Goal: Task Accomplishment & Management: Complete application form

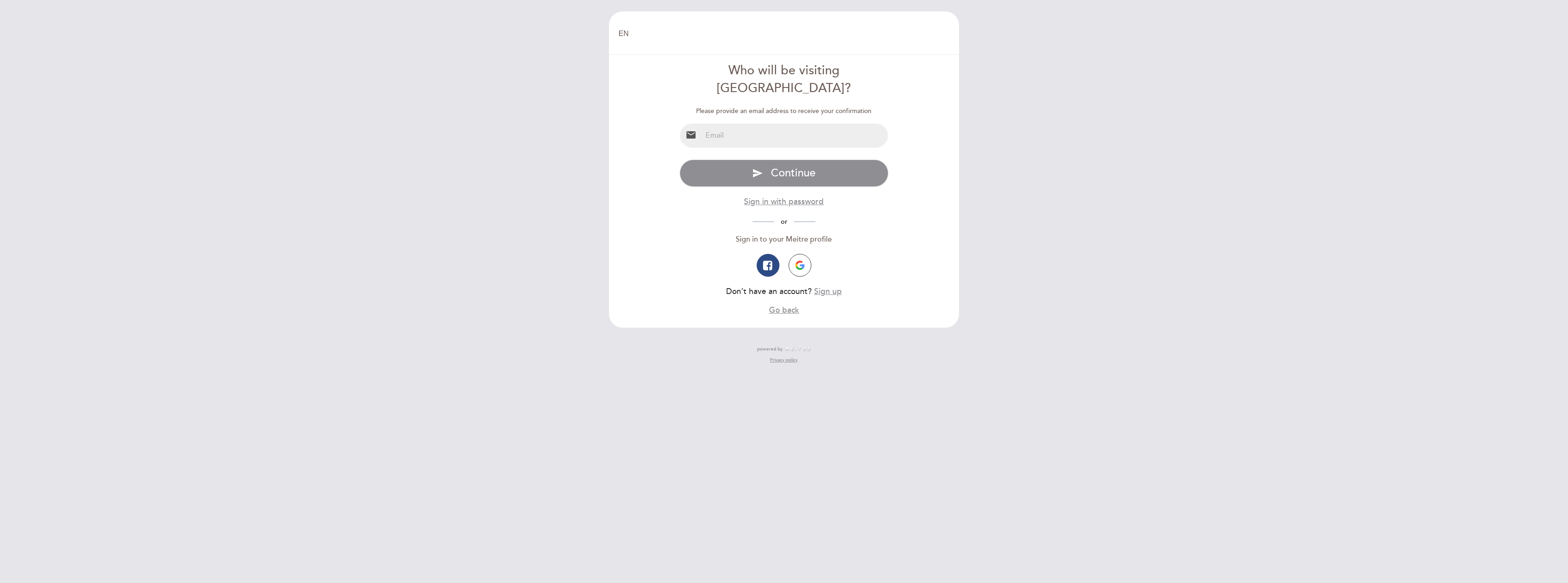
click at [725, 123] on input "email" at bounding box center [796, 135] width 187 height 24
type input "[PERSON_NAME][EMAIL_ADDRESS][PERSON_NAME][DOMAIN_NAME]"
click at [797, 167] on span "Continue" at bounding box center [793, 173] width 45 height 14
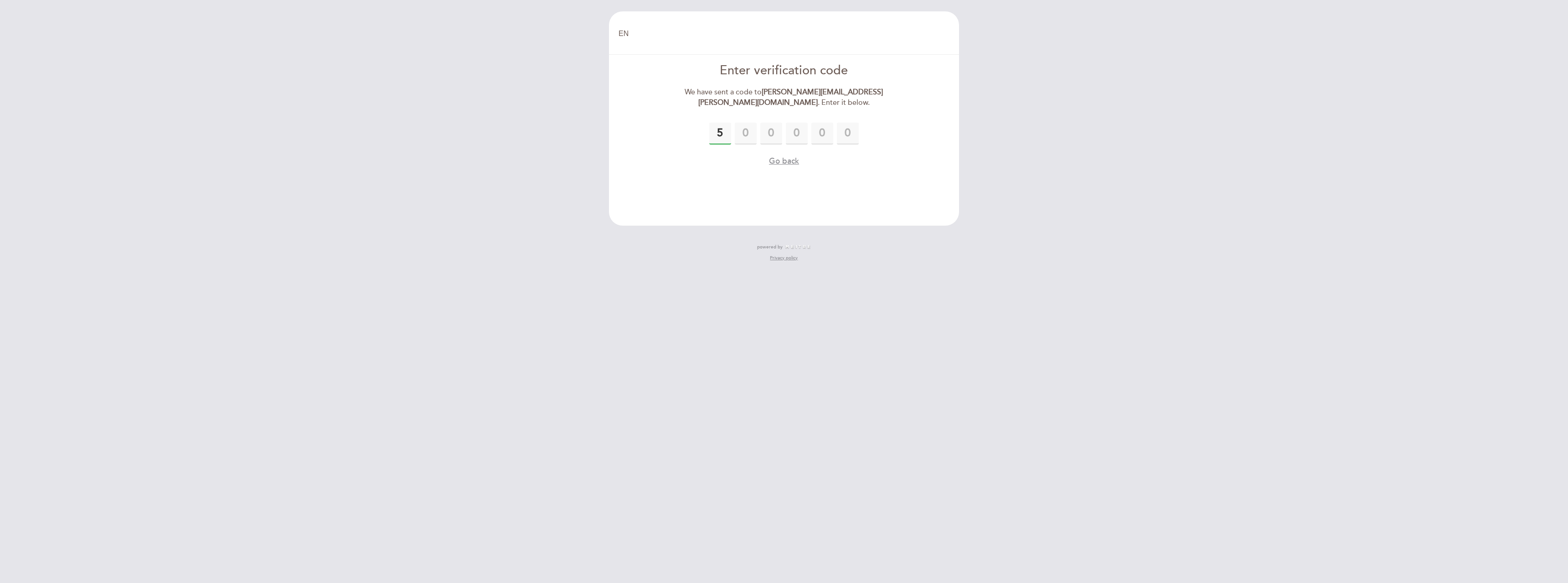
type input "5"
type input "0"
type input "8"
type input "4"
type input "9"
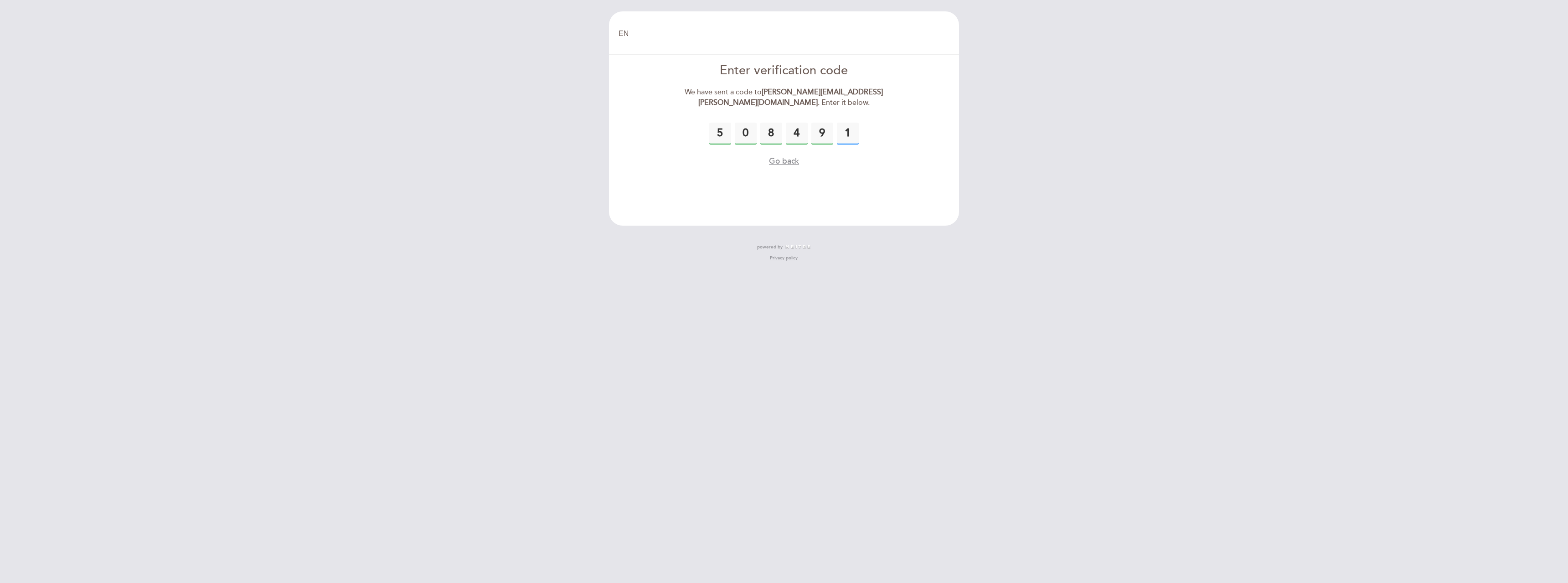
type input "1"
